Goal: Information Seeking & Learning: Find specific fact

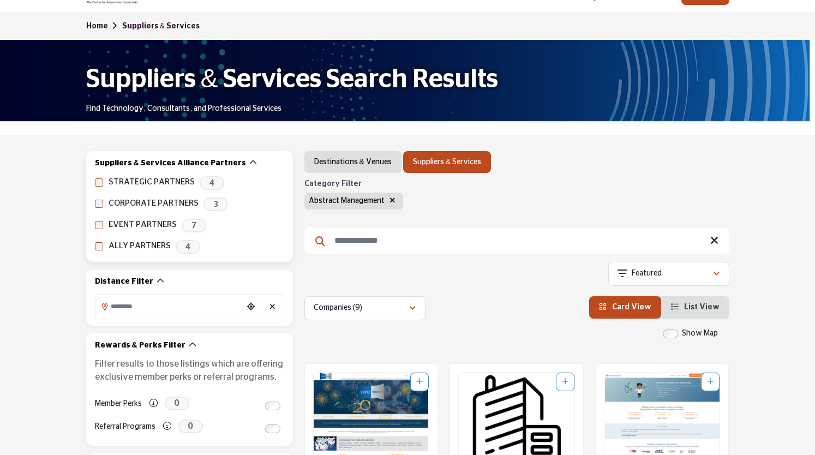
scroll to position [63, 0]
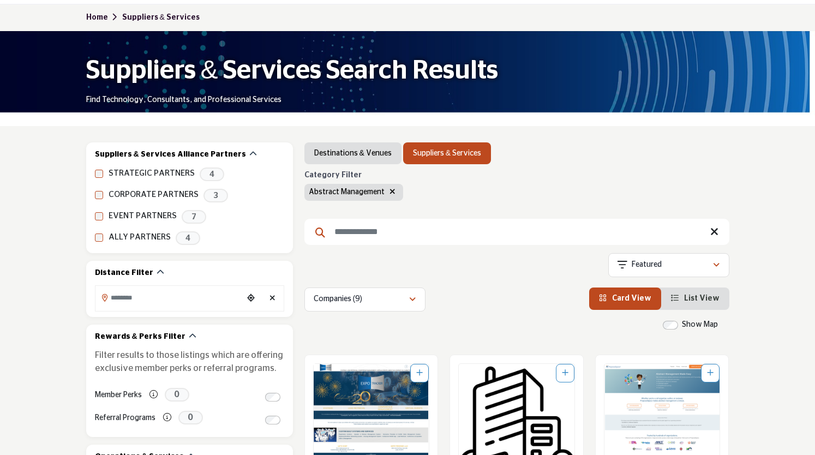
click at [389, 192] on icon "button" at bounding box center [392, 192] width 6 height 8
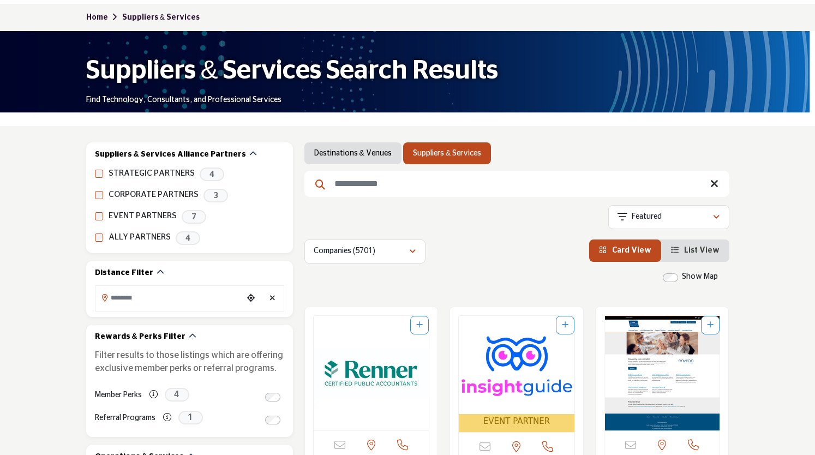
click at [389, 191] on input "Search Keyword" at bounding box center [516, 184] width 425 height 26
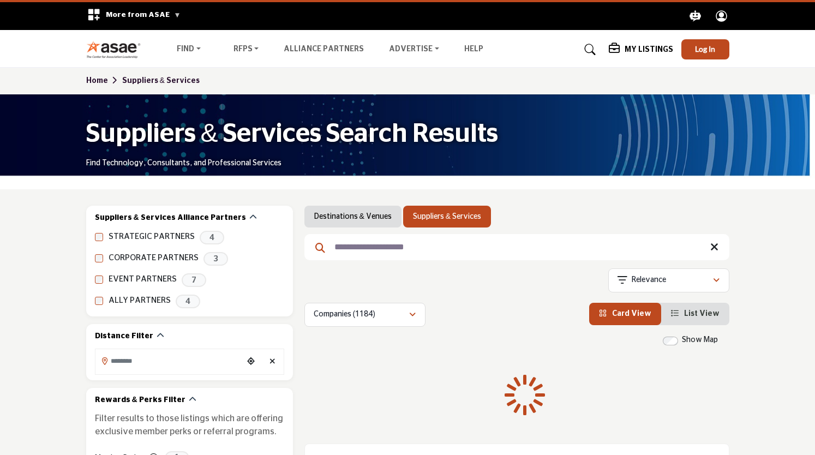
type input "**********"
click at [408, 317] on div "Companies (1184)" at bounding box center [360, 314] width 95 height 13
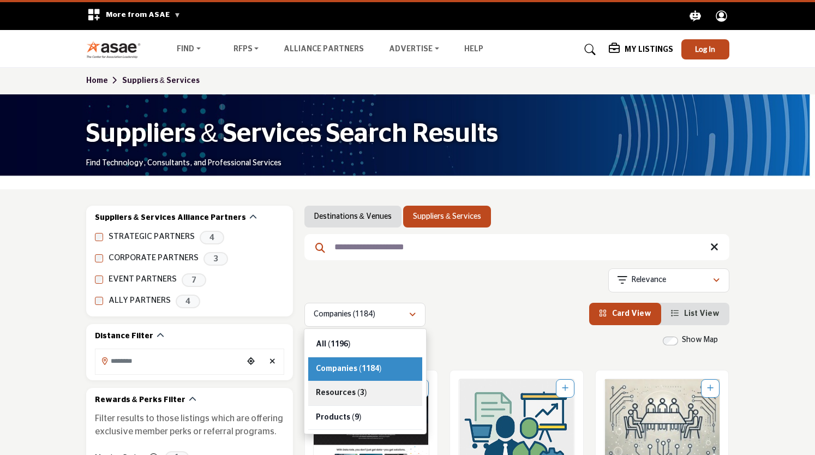
click at [373, 396] on div "Resources (3)" at bounding box center [365, 393] width 114 height 25
